Goal: Task Accomplishment & Management: Manage account settings

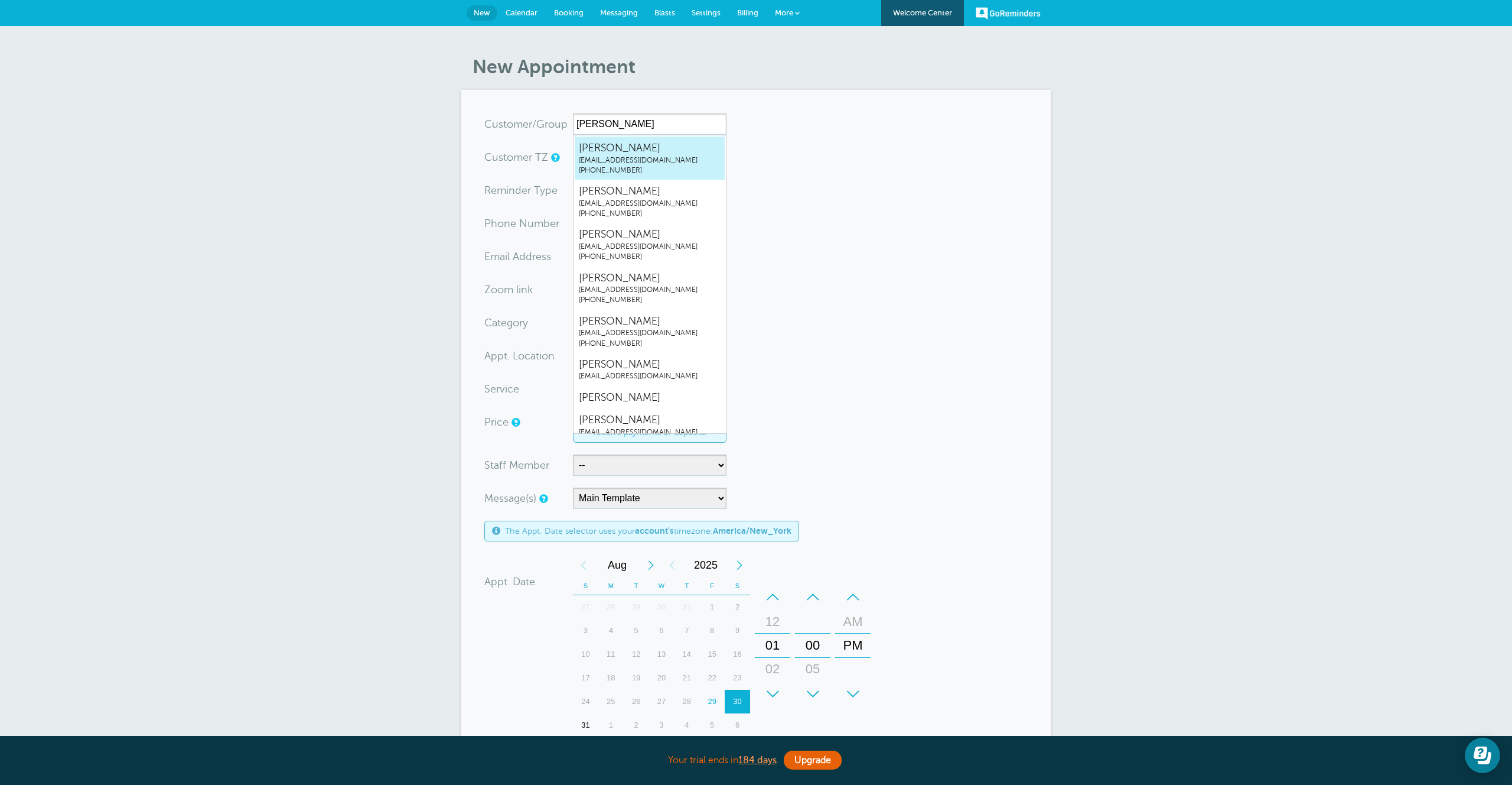
click at [643, 154] on span "[PERSON_NAME]" at bounding box center [650, 148] width 142 height 15
type input "JonathanZacksjz@goreminders.com9174553539"
type input "[PERSON_NAME]"
radio input "false"
radio input "true"
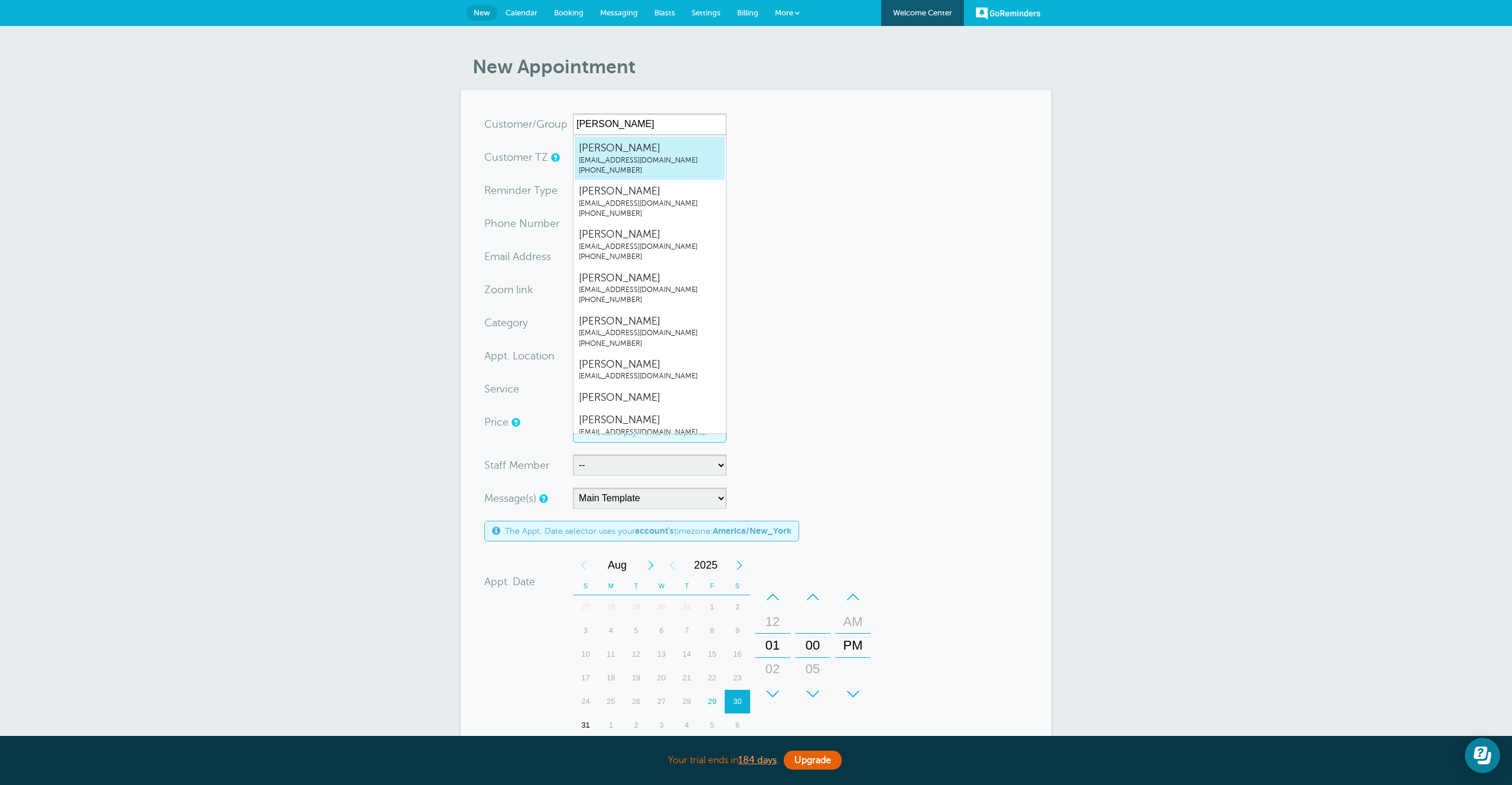
type input "[PHONE_NUMBER]"
type input "[EMAIL_ADDRESS][DOMAIN_NAME]"
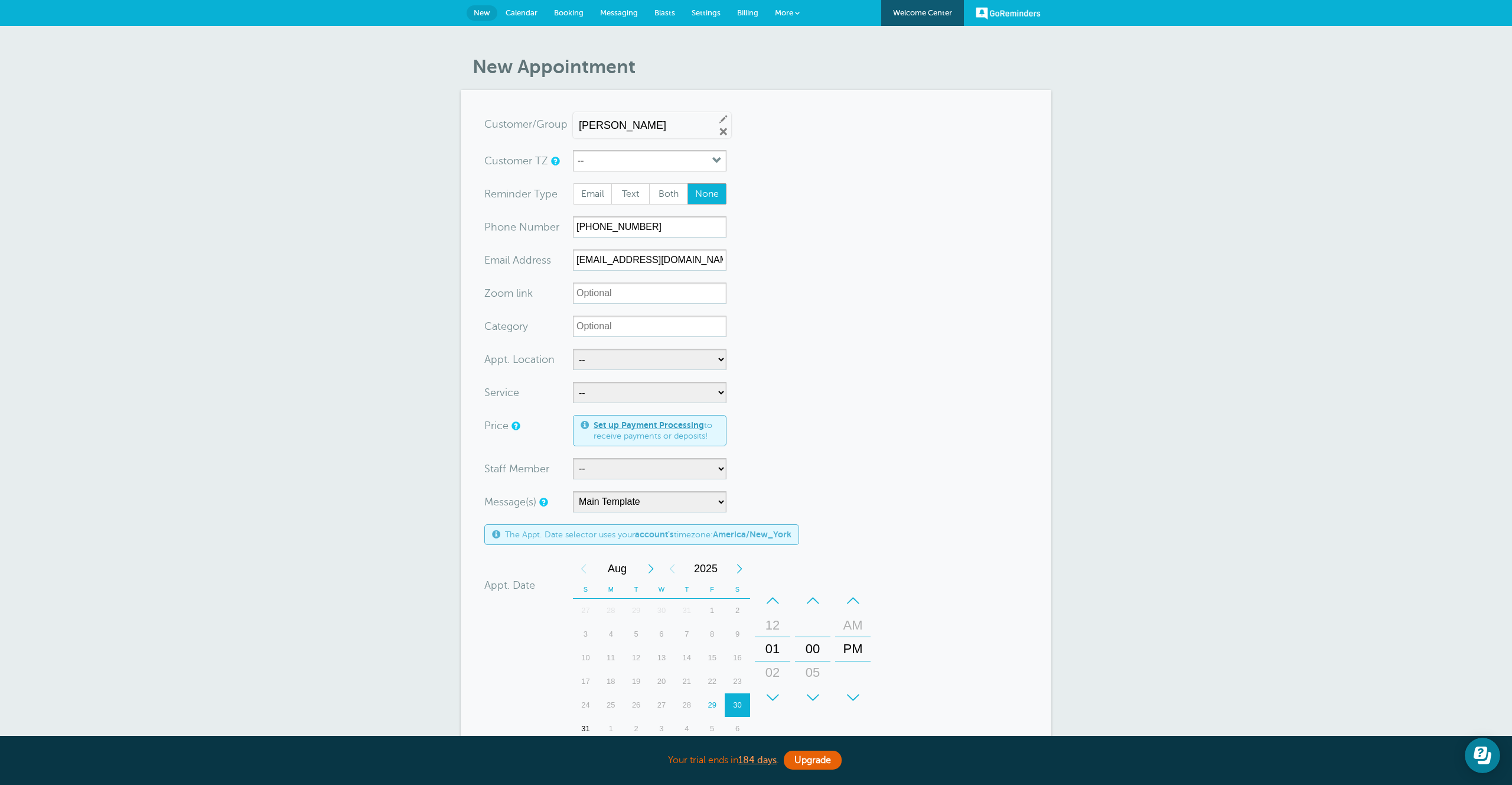
scroll to position [428, 0]
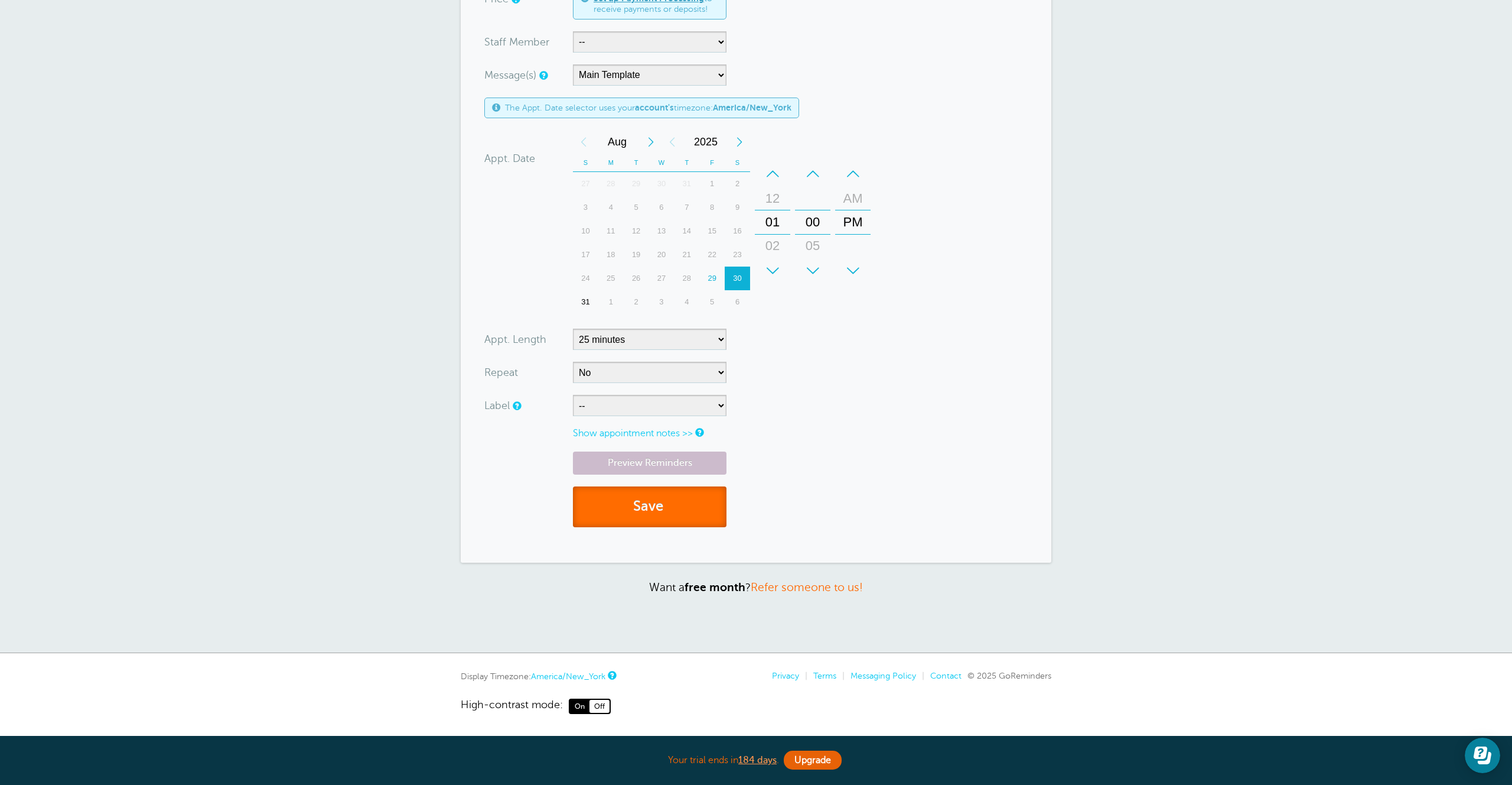
click at [660, 498] on button "Save" at bounding box center [650, 507] width 154 height 41
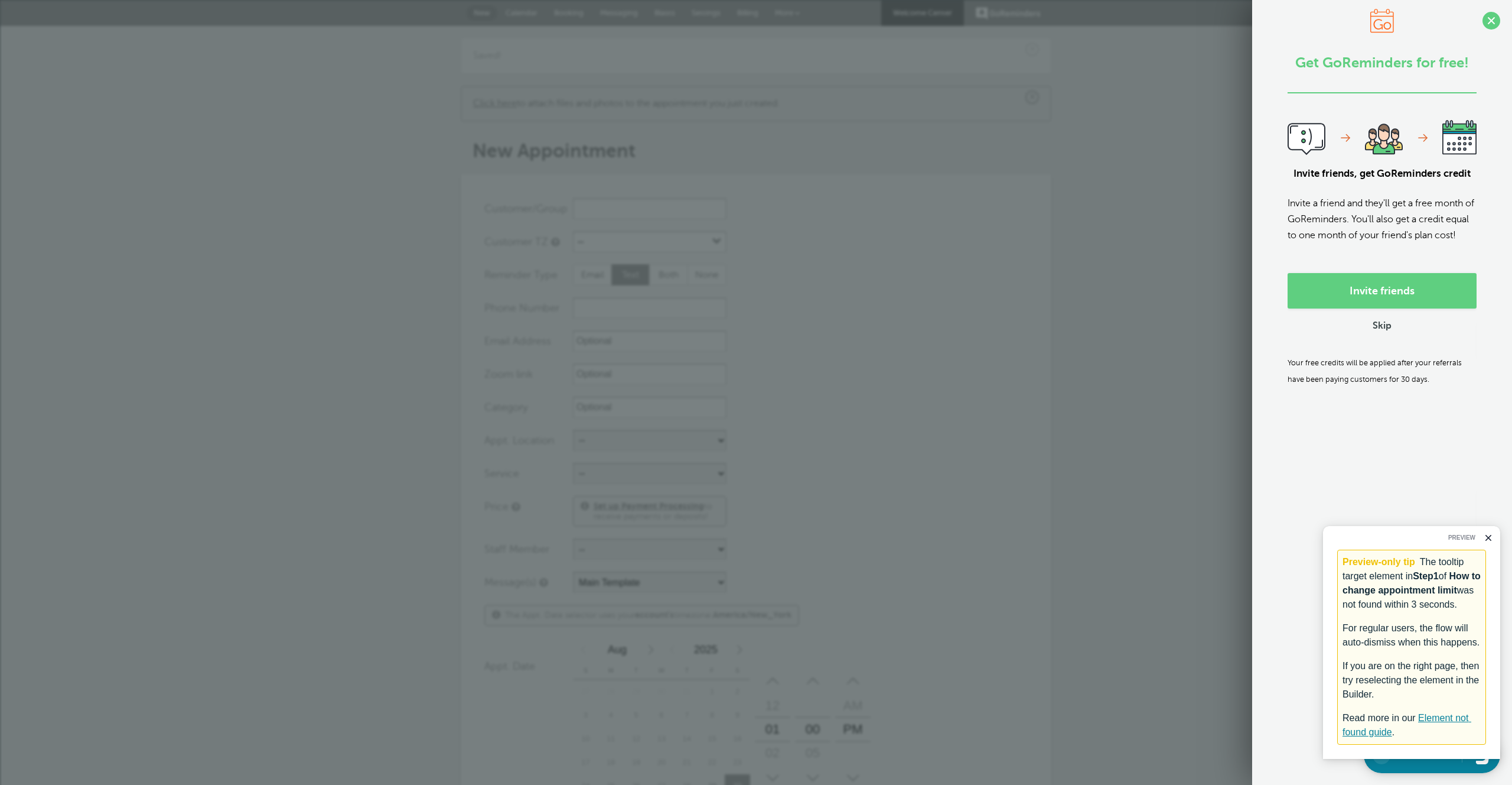
click at [1177, 144] on div "× Saved! × Click here to attach files and photos to the appointment you just cr…" at bounding box center [756, 593] width 1512 height 1134
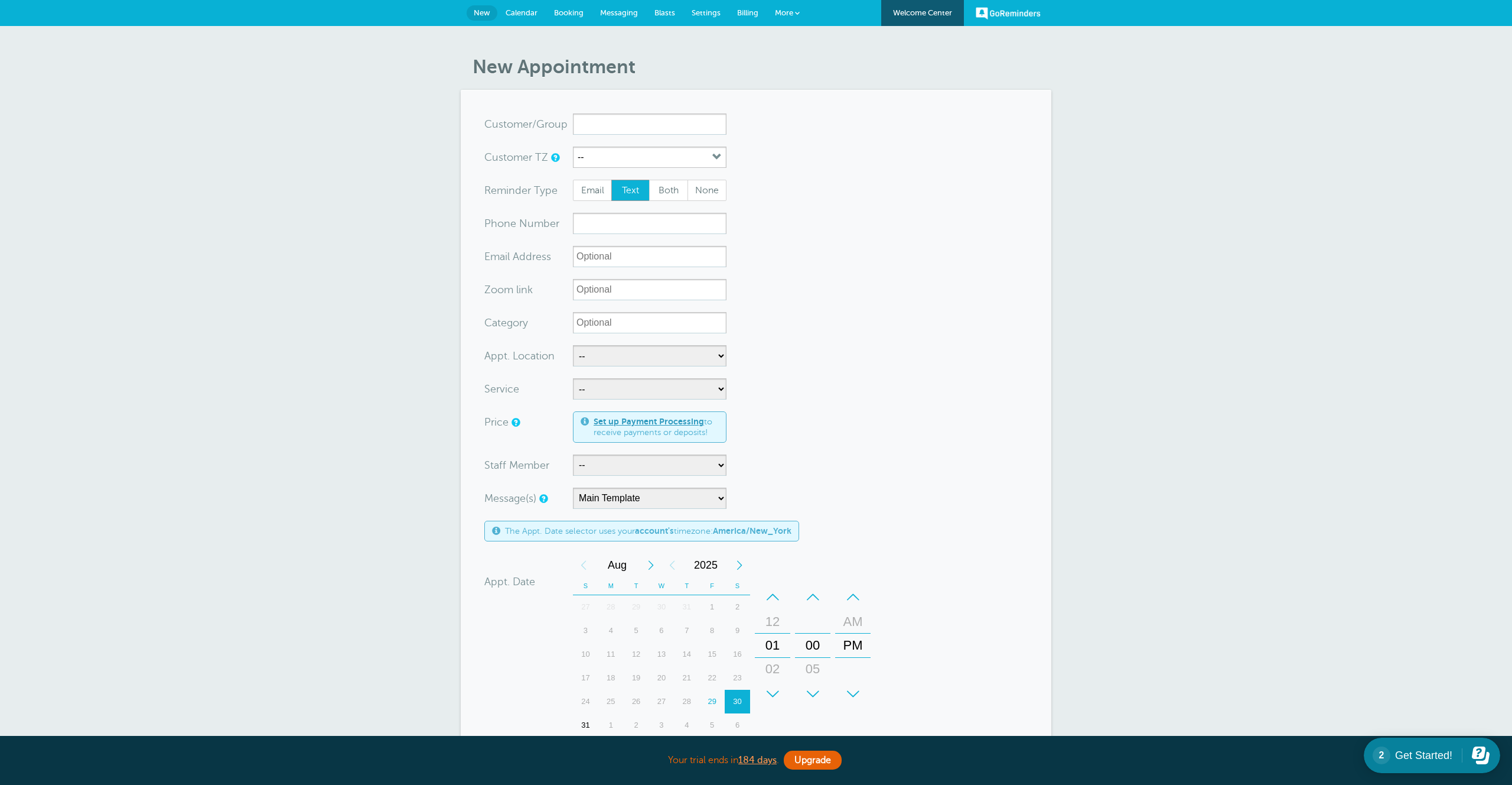
click at [791, 10] on span "More" at bounding box center [784, 12] width 19 height 8
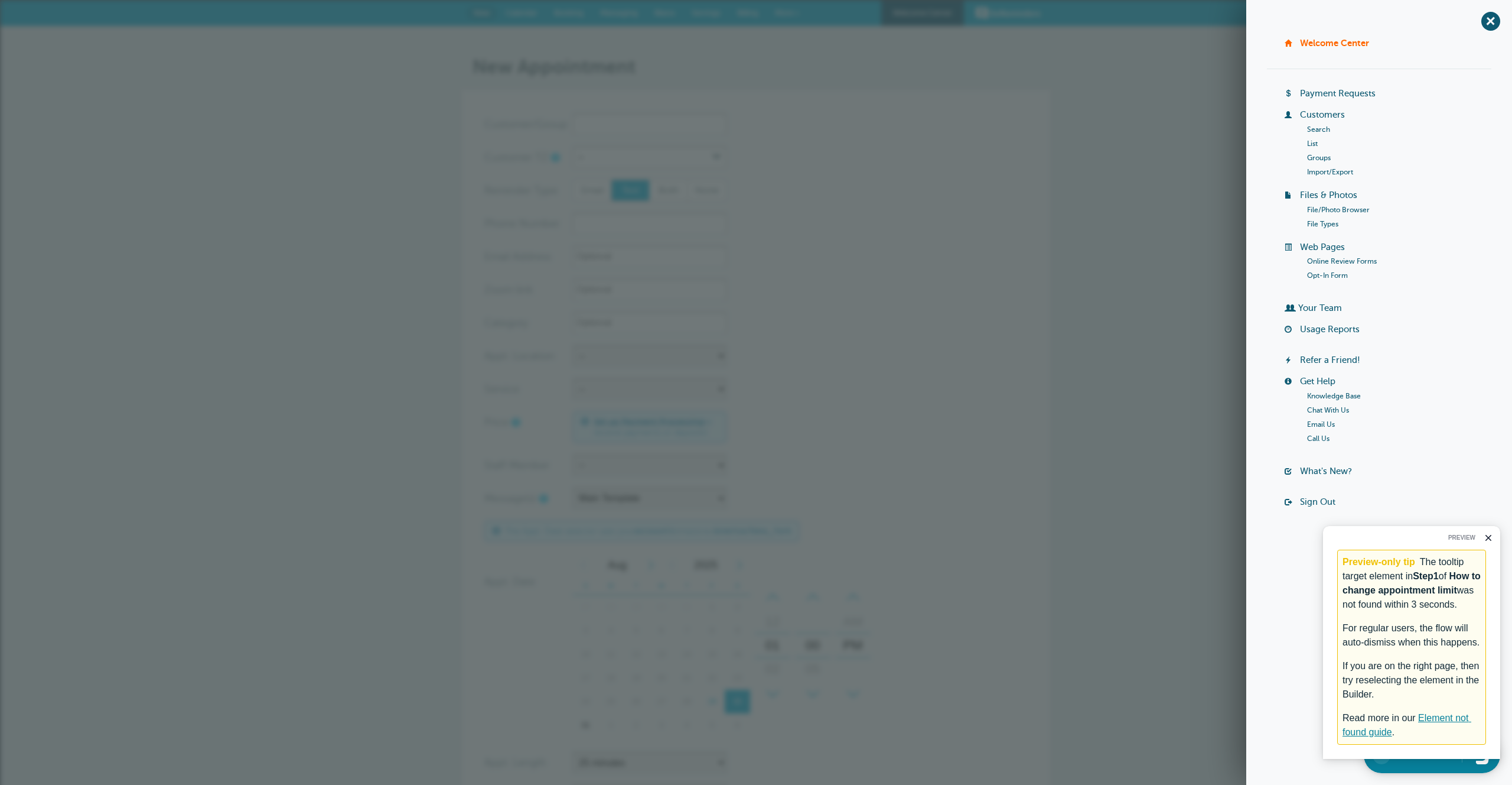
click at [1085, 203] on div "New Appointment You are creating a new customer. To use an existing customer se…" at bounding box center [756, 551] width 1512 height 1050
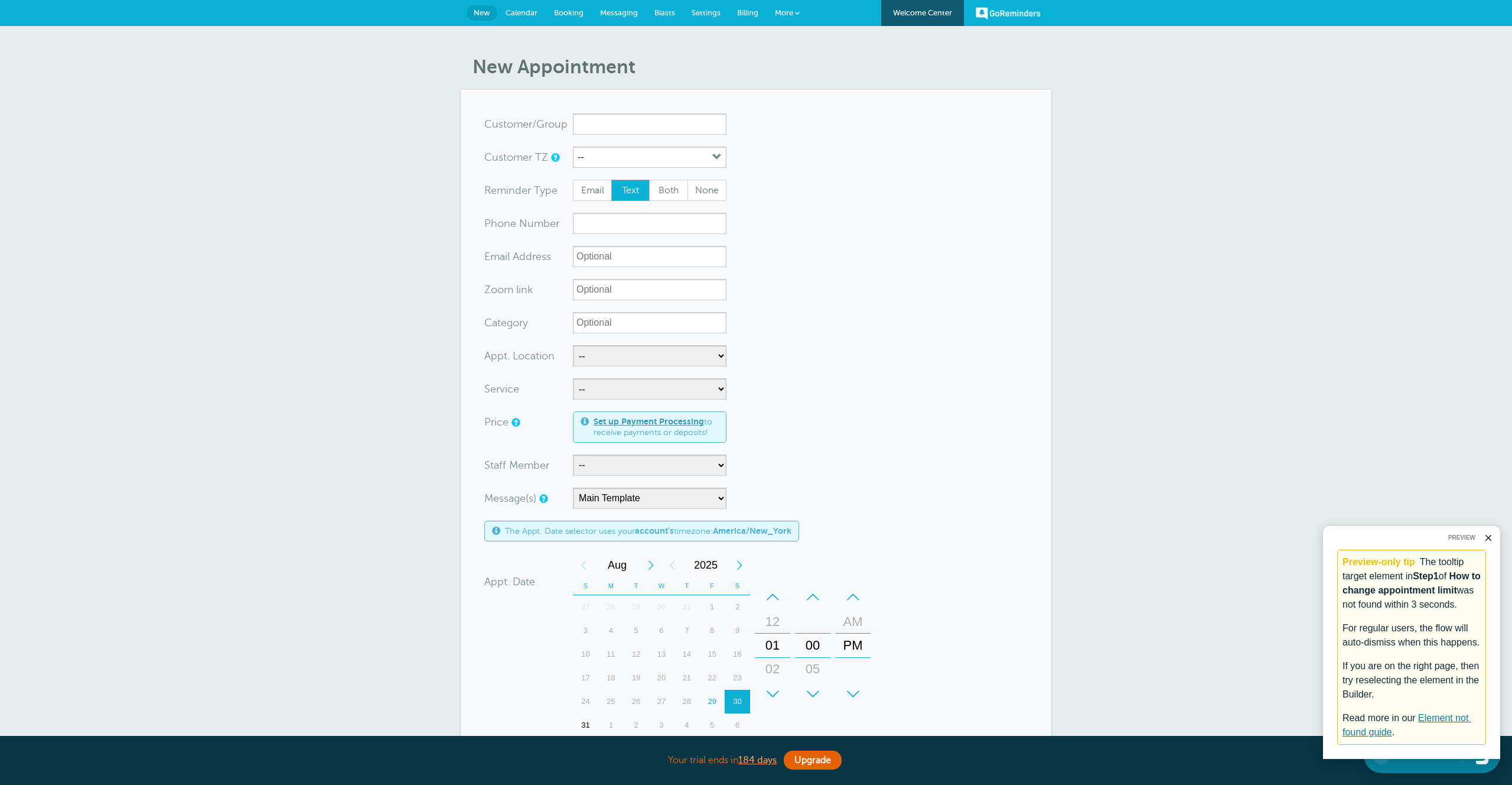
click at [738, 5] on link "Billing" at bounding box center [748, 13] width 38 height 26
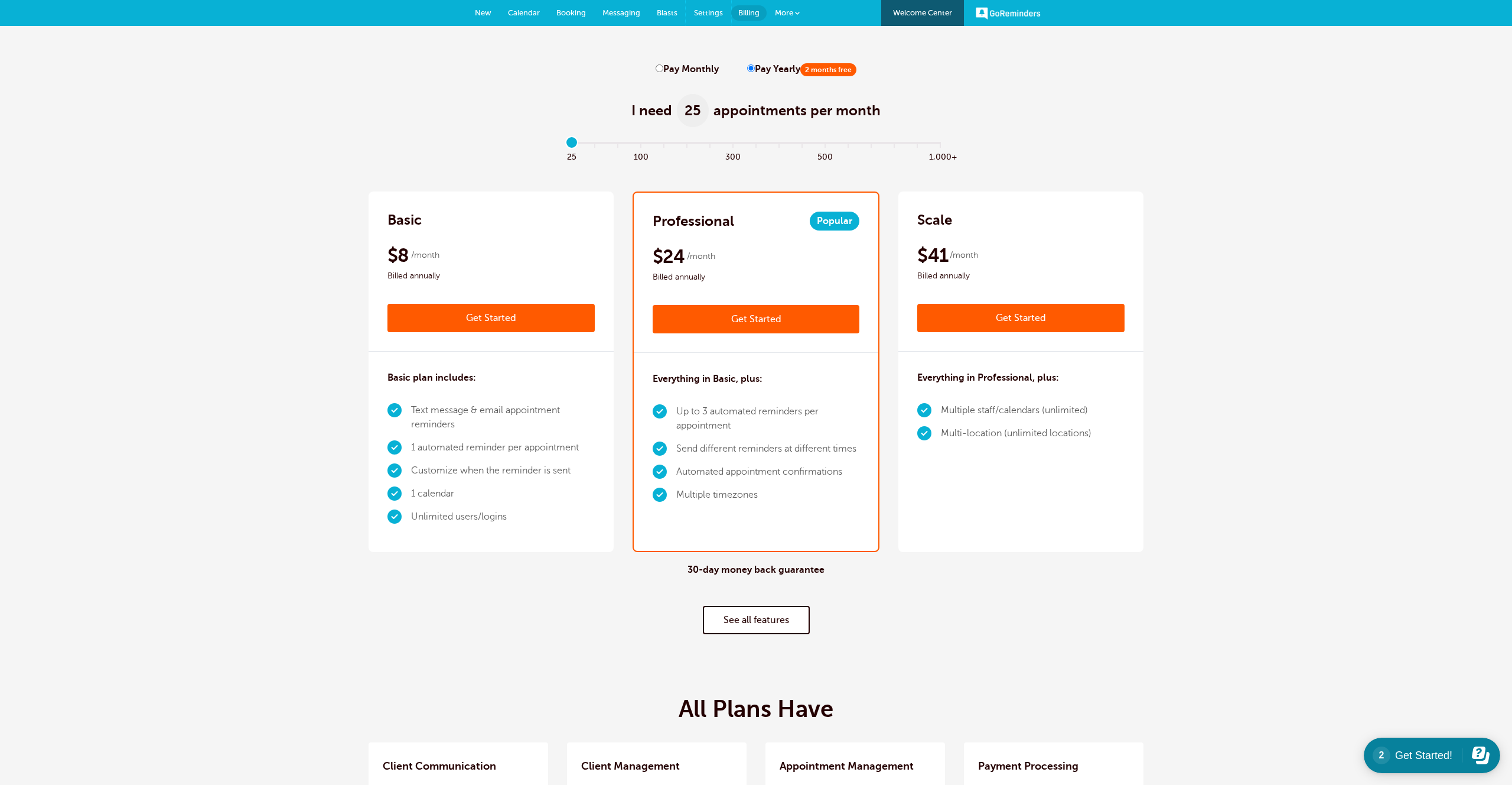
click at [714, 10] on span "Settings" at bounding box center [708, 12] width 29 height 8
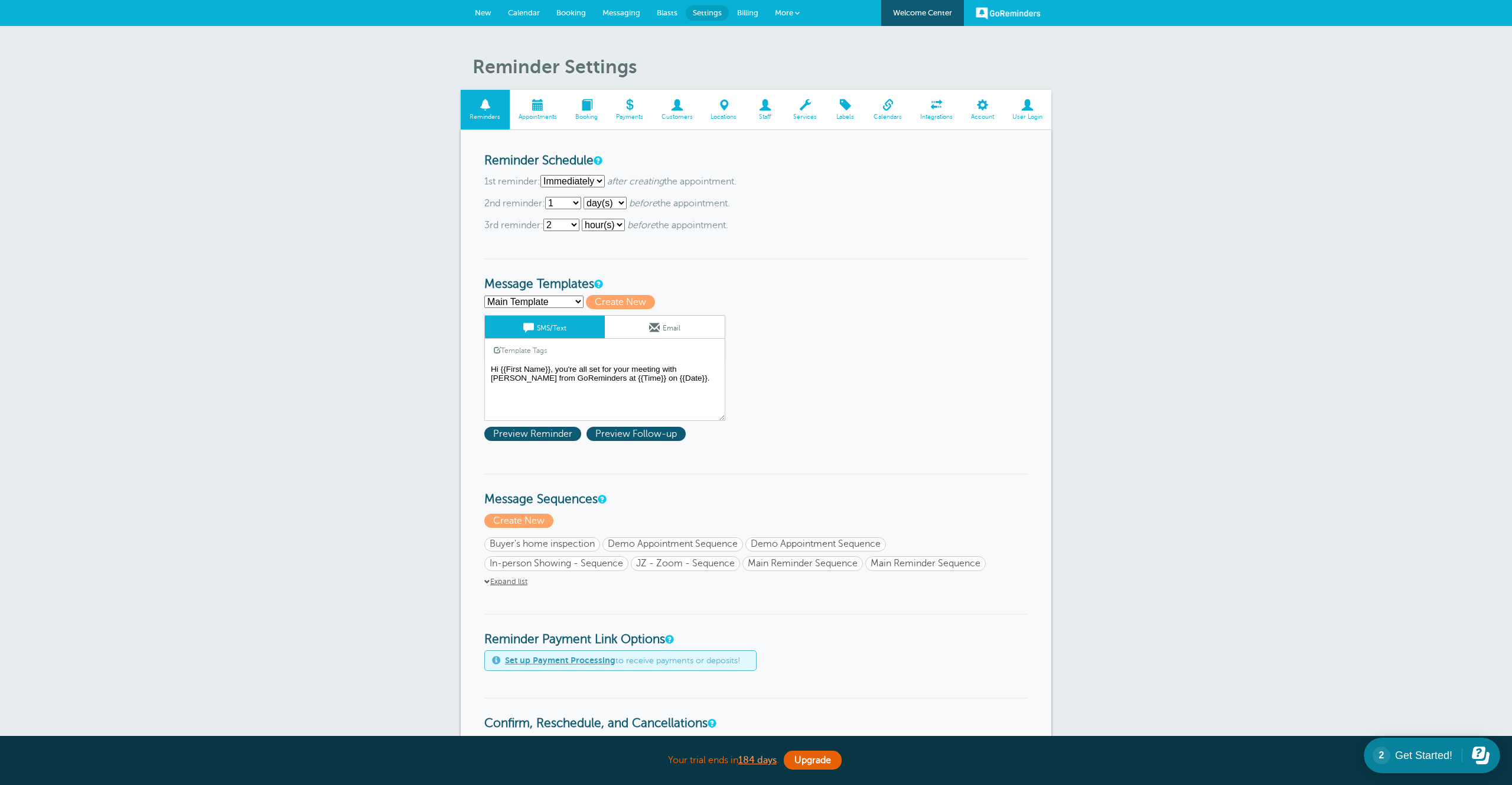
click at [1015, 104] on span at bounding box center [1028, 105] width 49 height 11
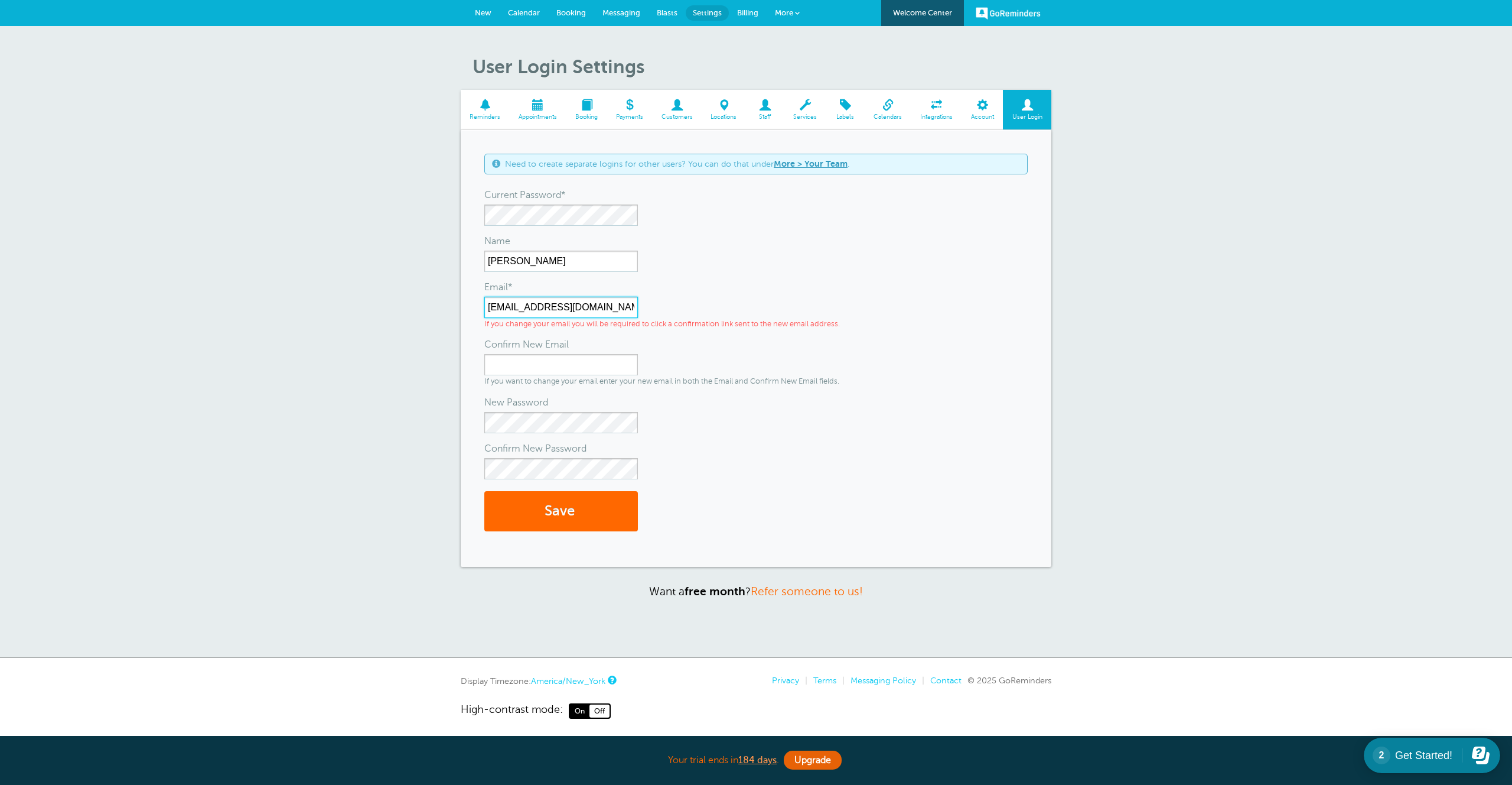
click at [541, 304] on input "[EMAIL_ADDRESS][DOMAIN_NAME]" at bounding box center [561, 307] width 154 height 21
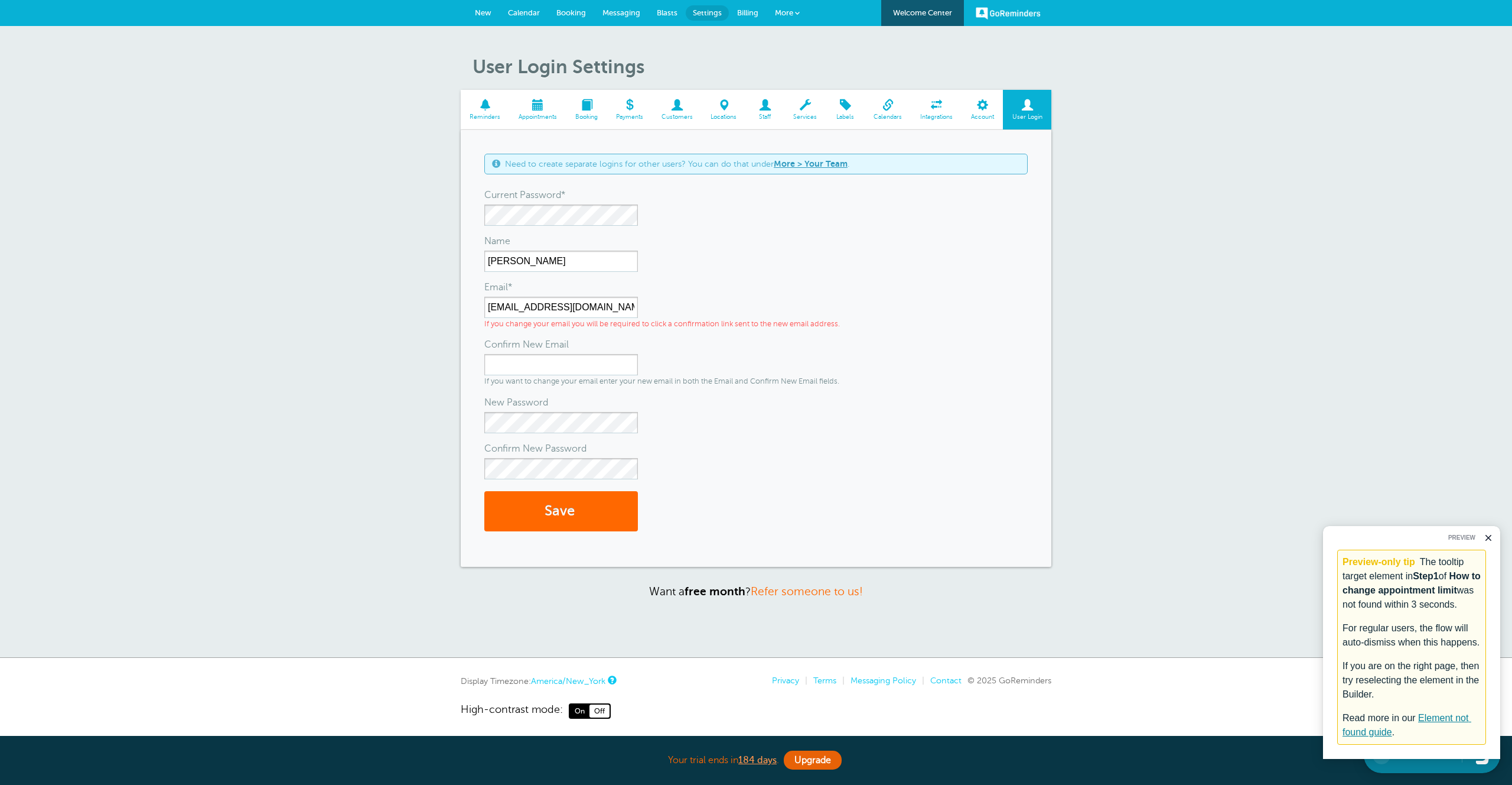
click at [353, 241] on div "User Login Settings Reminders Appointments Booking Payments Customers Locations…" at bounding box center [756, 342] width 1512 height 632
